Goal: Information Seeking & Learning: Learn about a topic

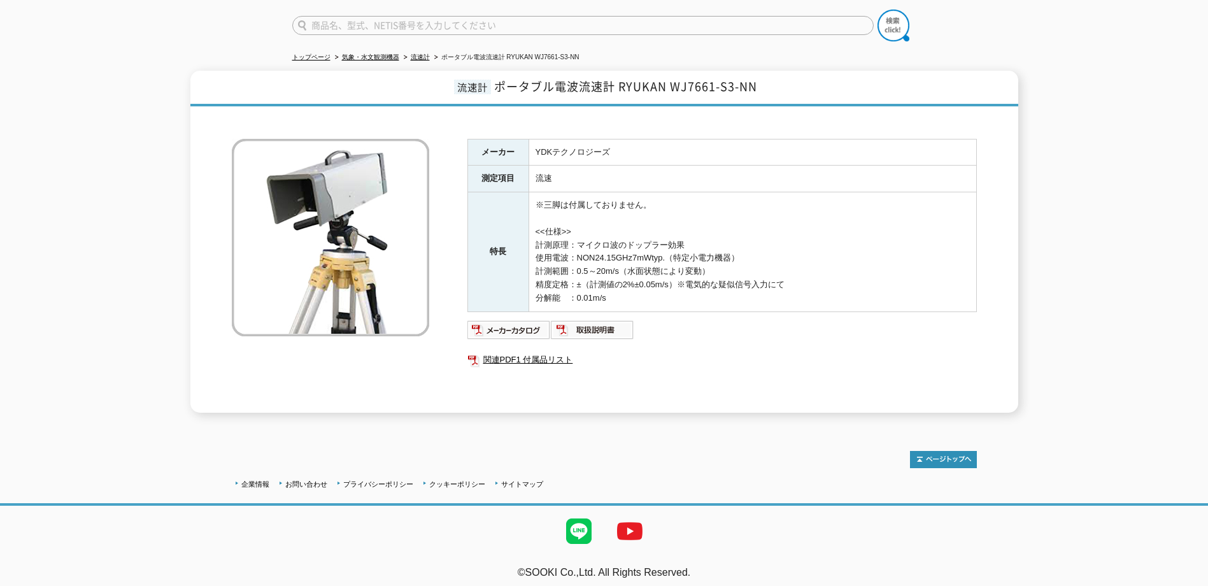
click at [340, 264] on img at bounding box center [330, 237] width 197 height 197
drag, startPoint x: 637, startPoint y: 248, endPoint x: 626, endPoint y: 293, distance: 46.5
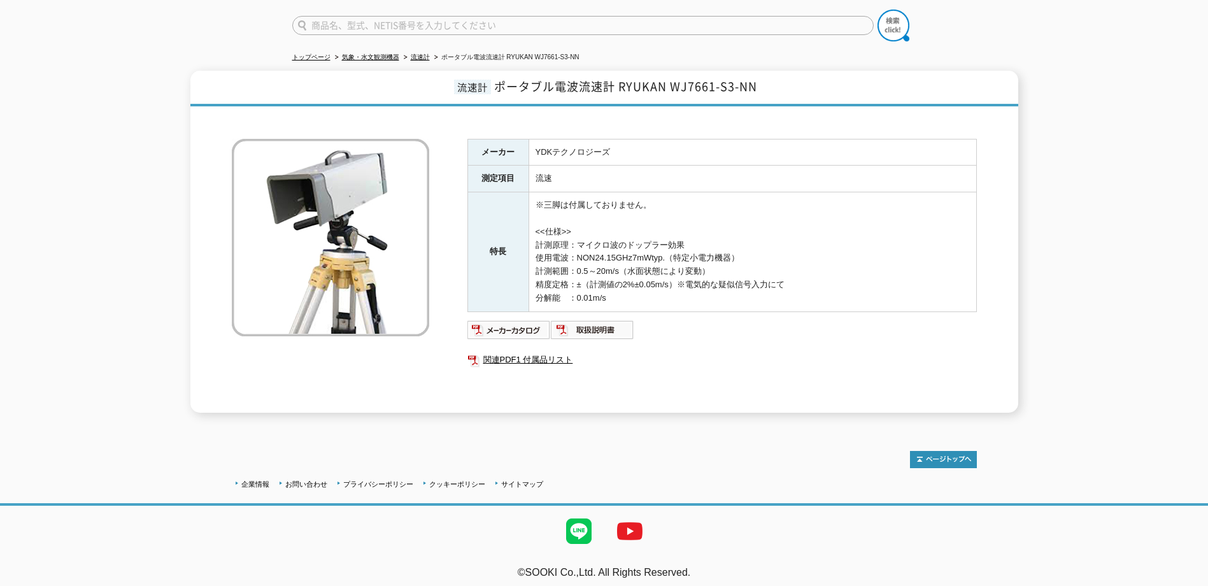
click at [626, 293] on td "※三脚は付属しておりません。 <<仕様>> 計測原理：マイクロ波のドップラー効果 使用電波：NON24.15GHz7mWtyp.（特定小電力機器） 計測範囲：…" at bounding box center [752, 251] width 448 height 119
drag, startPoint x: 626, startPoint y: 293, endPoint x: 613, endPoint y: 293, distance: 13.4
click at [613, 293] on td "※三脚は付属しておりません。 <<仕様>> 計測原理：マイクロ波のドップラー効果 使用電波：NON24.15GHz7mWtyp.（特定小電力機器） 計測範囲：…" at bounding box center [752, 251] width 448 height 119
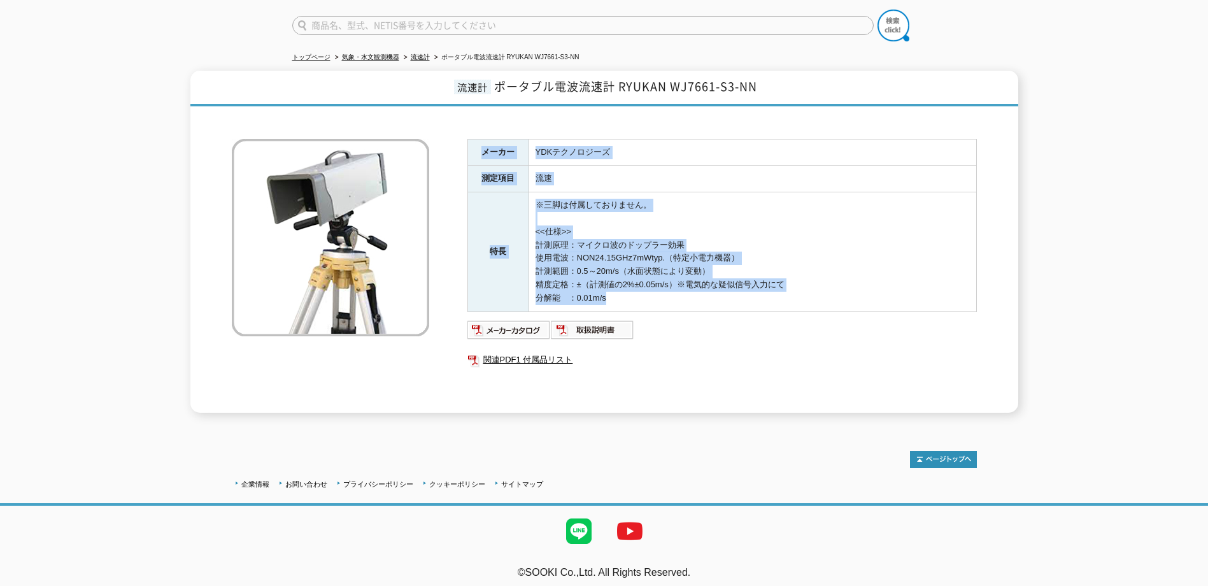
drag, startPoint x: 606, startPoint y: 288, endPoint x: 472, endPoint y: 143, distance: 196.9
click at [472, 143] on tbody "メーカー YDKテクノロジーズ 測定項目 流速 特長 ※三脚は付属しておりません。 <<仕様>> 計測原理：マイクロ波のドップラー効果 使用電波：NON24.…" at bounding box center [721, 225] width 509 height 173
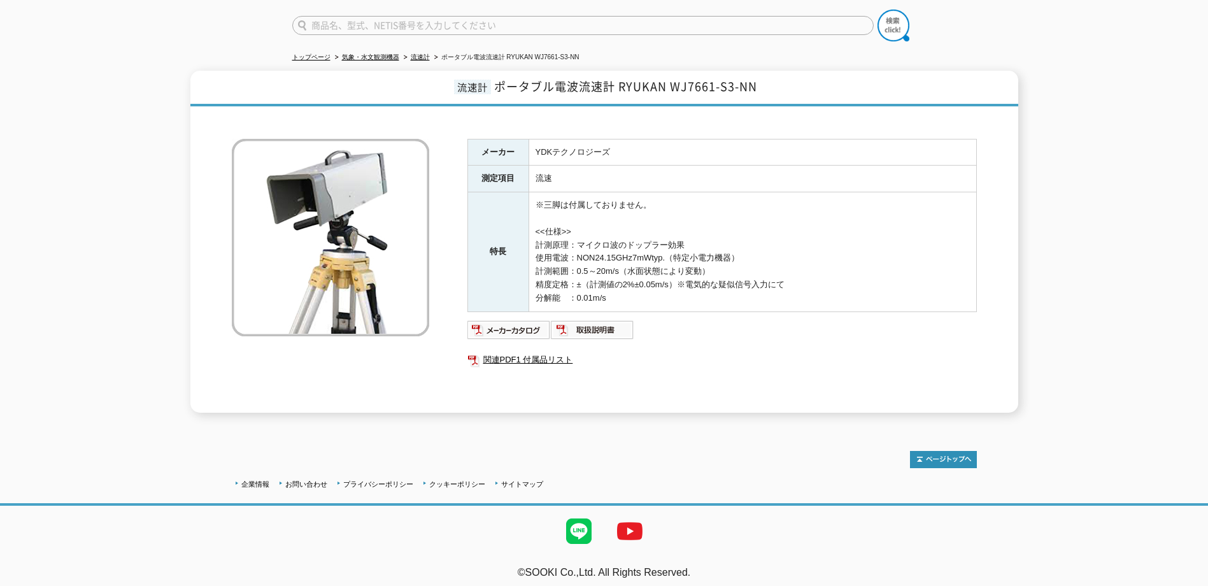
drag, startPoint x: 472, startPoint y: 143, endPoint x: 437, endPoint y: 190, distance: 59.1
click at [437, 190] on div "メーカー YDKテクノロジーズ 測定項目 流速 特長 ※三脚は付属しておりません。 <<仕様>> 計測原理：マイクロ波のドップラー効果 使用電波：NON24.…" at bounding box center [604, 263] width 745 height 300
drag, startPoint x: 429, startPoint y: 194, endPoint x: 422, endPoint y: 215, distance: 23.0
click at [422, 215] on p at bounding box center [332, 237] width 201 height 197
click at [620, 364] on ul "関連PDF1 付属品リスト" at bounding box center [721, 359] width 509 height 29
